Goal: Book appointment/travel/reservation

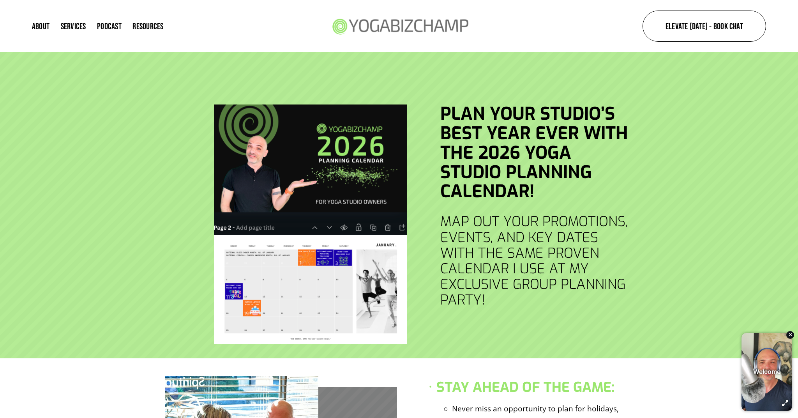
click at [291, 198] on div at bounding box center [310, 224] width 193 height 240
drag, startPoint x: 661, startPoint y: 5, endPoint x: 464, endPoint y: 68, distance: 206.6
click at [464, 68] on div at bounding box center [399, 205] width 798 height 306
click at [591, 179] on strong "Plan Your Studio’s Best Year Ever with the 2026 Yoga Studio Planning Calendar!" at bounding box center [536, 152] width 192 height 101
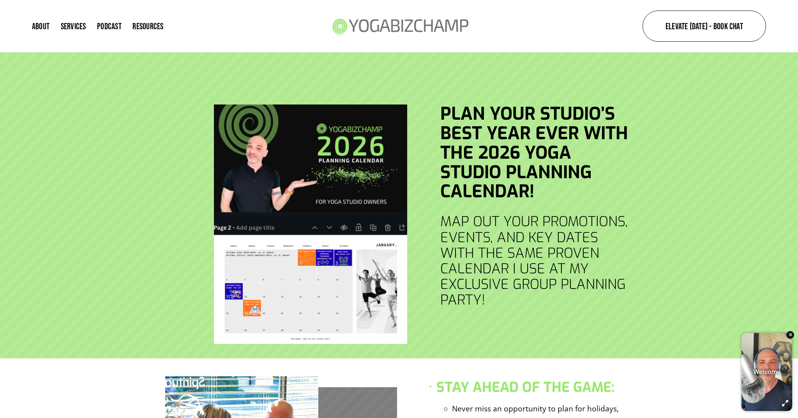
click at [591, 179] on strong "Plan Your Studio’s Best Year Ever with the 2026 Yoga Studio Planning Calendar!" at bounding box center [536, 152] width 192 height 101
click at [156, 195] on div "Plan Your Studio’s Best Year Ever with the 2026 Yoga Studio Planning Calendar! …" at bounding box center [399, 231] width 798 height 254
click at [580, 32] on div "Elevate [DATE] - Book Chat" at bounding box center [645, 26] width 242 height 31
click at [570, 51] on div "Skip to Content About Services Podcast Resources Free Studio Business Plan Mark…" at bounding box center [399, 26] width 798 height 52
